Goal: Information Seeking & Learning: Learn about a topic

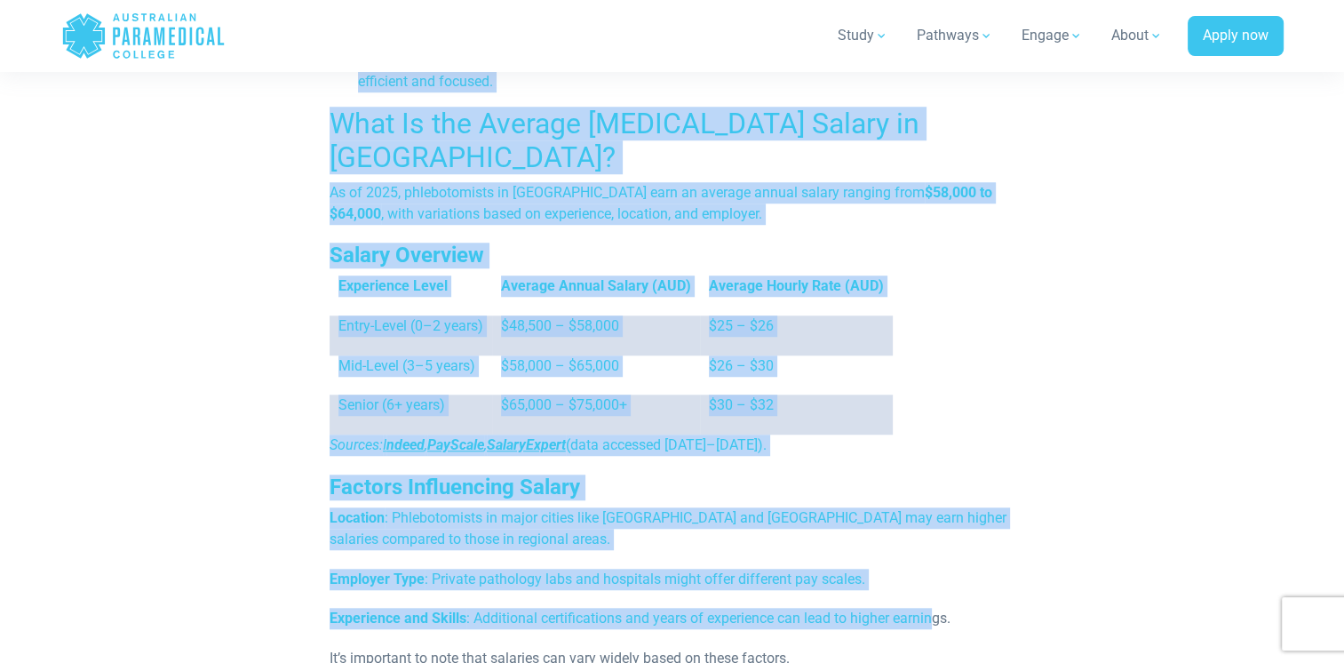
scroll to position [1510, 0]
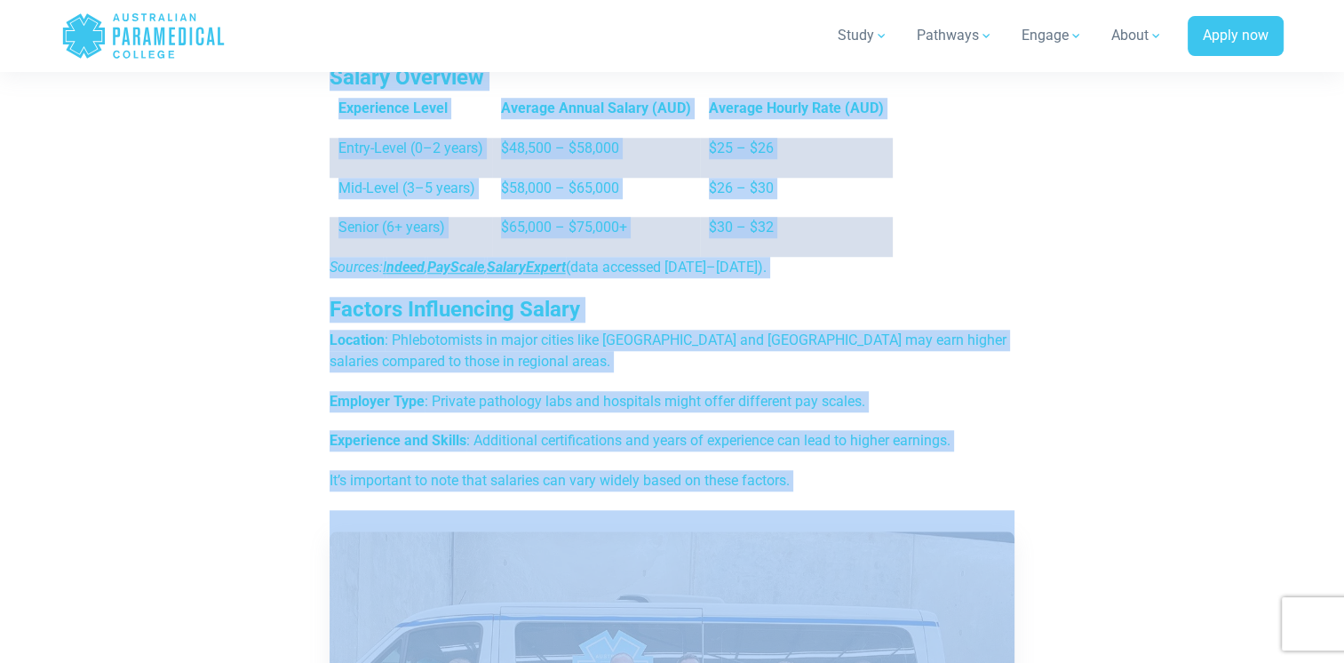
drag, startPoint x: 409, startPoint y: 163, endPoint x: 938, endPoint y: 560, distance: 661.8
copy div "What Is a [MEDICAL_DATA]? A [MEDICAL_DATA] is a trained healthcare worker who c…"
click at [535, 297] on h3 "Factors Influencing Salary" at bounding box center [673, 310] width 686 height 26
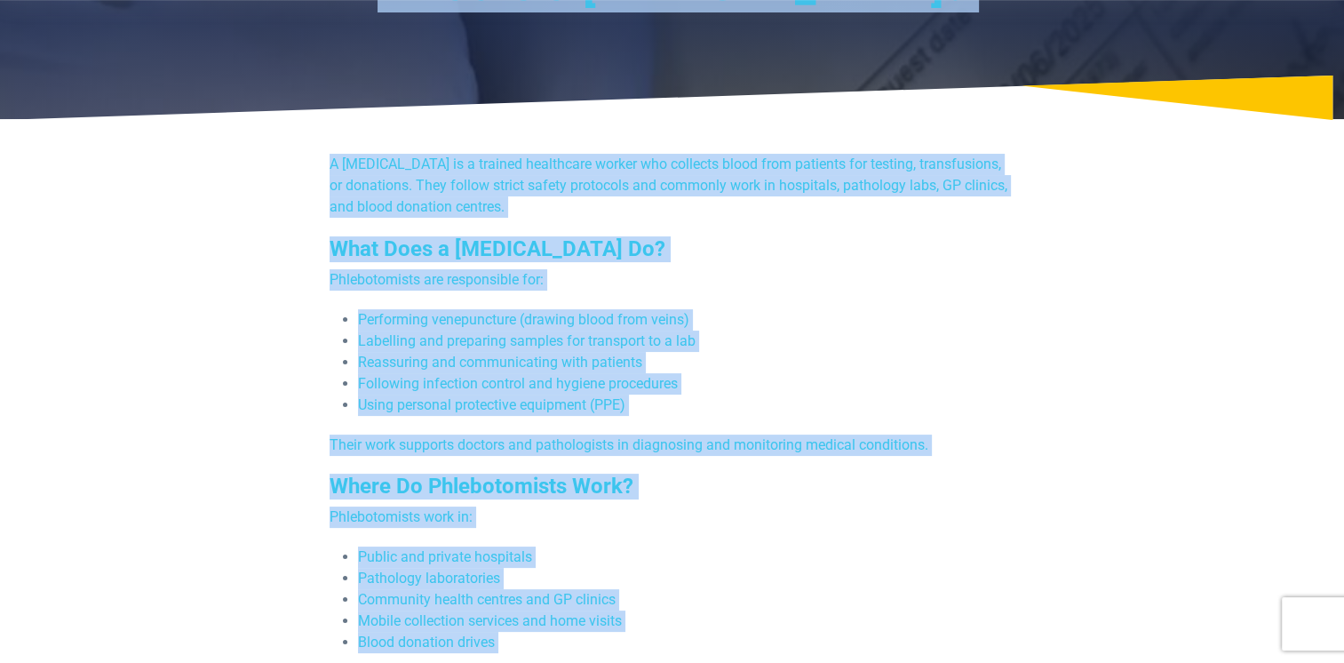
scroll to position [89, 0]
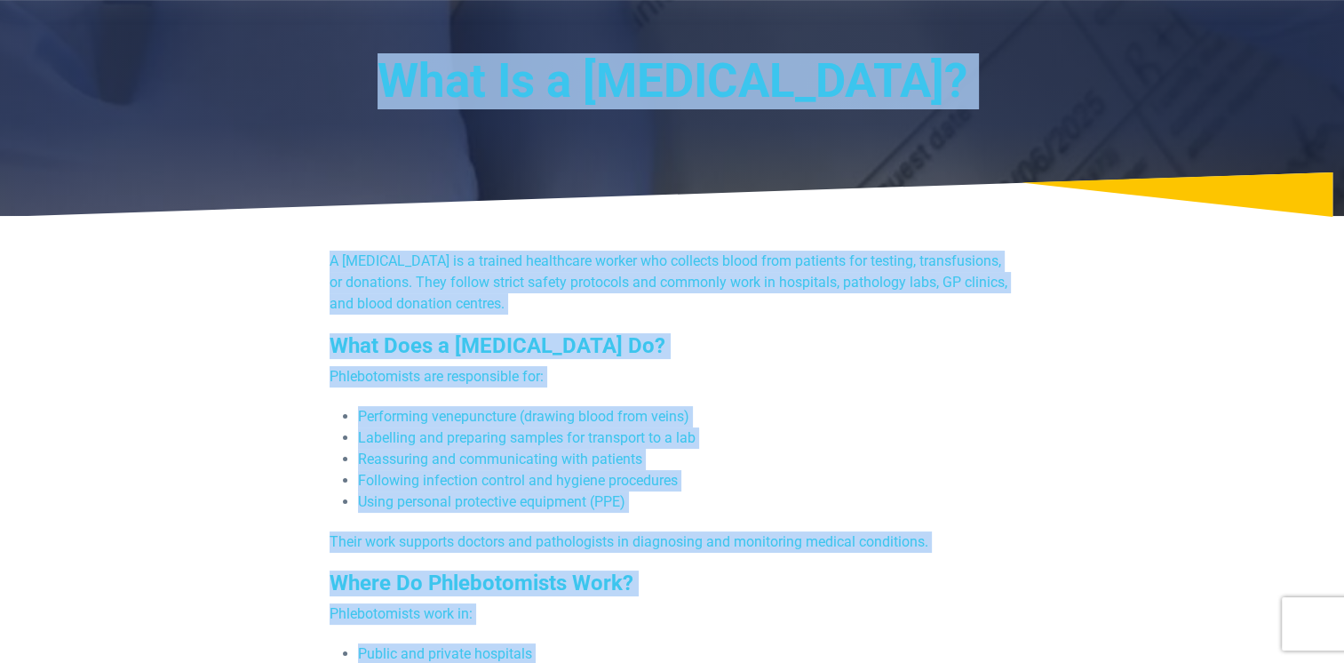
click at [422, 44] on div "What Is a [MEDICAL_DATA]?" at bounding box center [673, 63] width 1244 height 305
click at [284, 96] on h1 "What Is a [MEDICAL_DATA]?" at bounding box center [672, 81] width 917 height 56
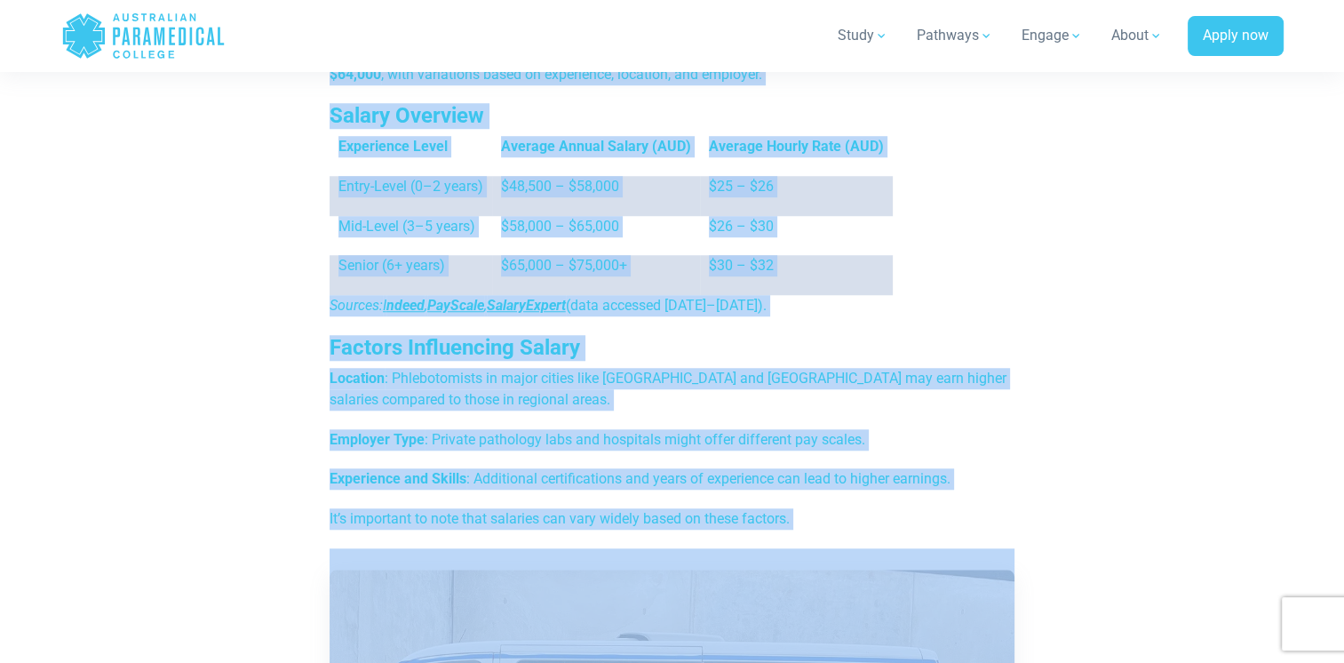
scroll to position [1599, 0]
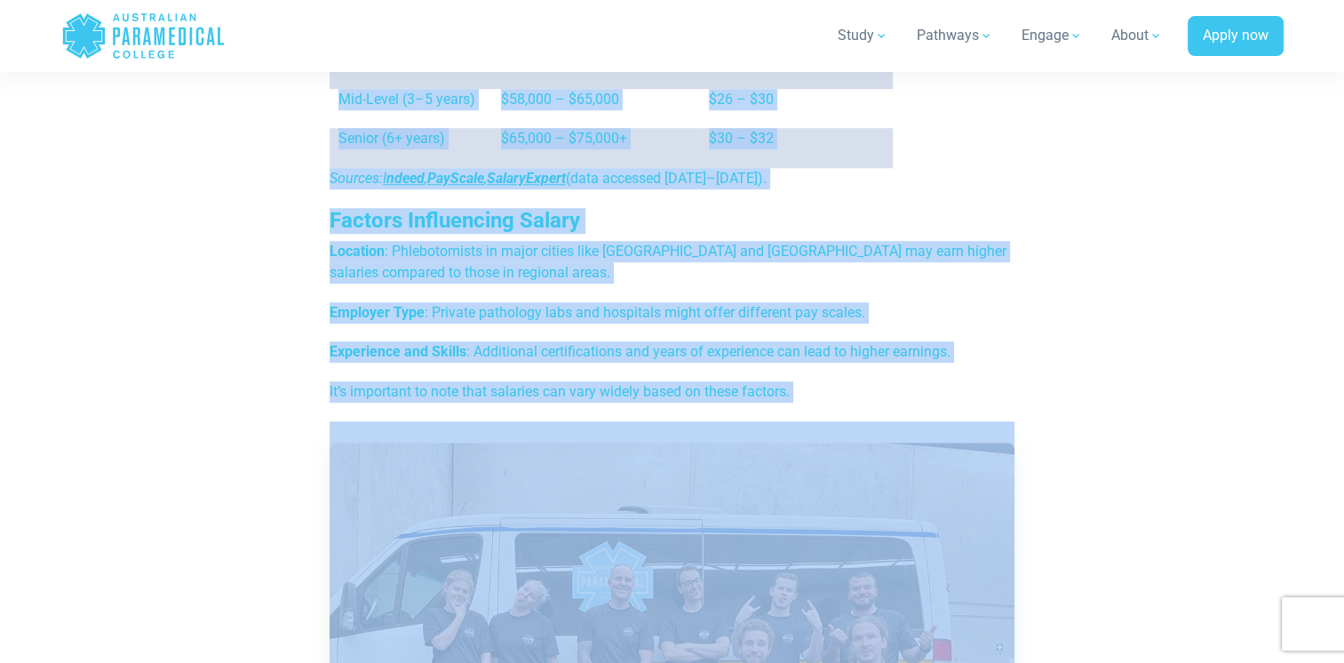
drag, startPoint x: 412, startPoint y: 62, endPoint x: 856, endPoint y: 371, distance: 541.2
copy div "What Is a [MEDICAL_DATA]? A [MEDICAL_DATA] is a trained healthcare worker who c…"
